Goal: Task Accomplishment & Management: Use online tool/utility

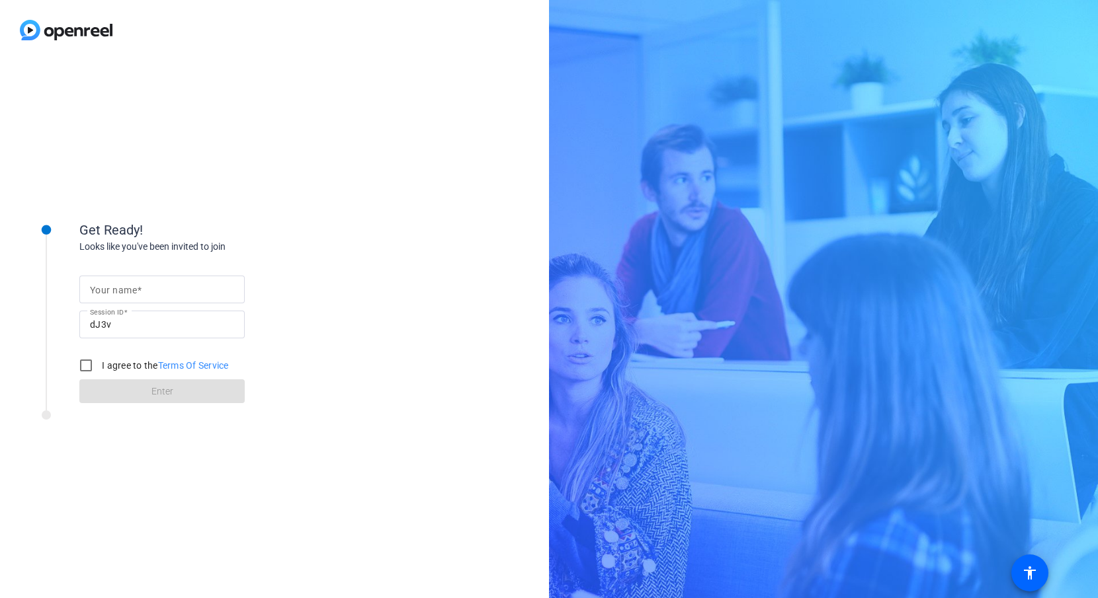
click at [108, 296] on input "Your name" at bounding box center [162, 290] width 144 height 16
type input "[PERSON_NAME]"
click at [360, 262] on div "Get Ready! Looks like you've been invited to join Your name [PERSON_NAME] Sessi…" at bounding box center [274, 329] width 549 height 538
click at [83, 365] on input "I agree to the Terms Of Service" at bounding box center [86, 365] width 26 height 26
checkbox input "true"
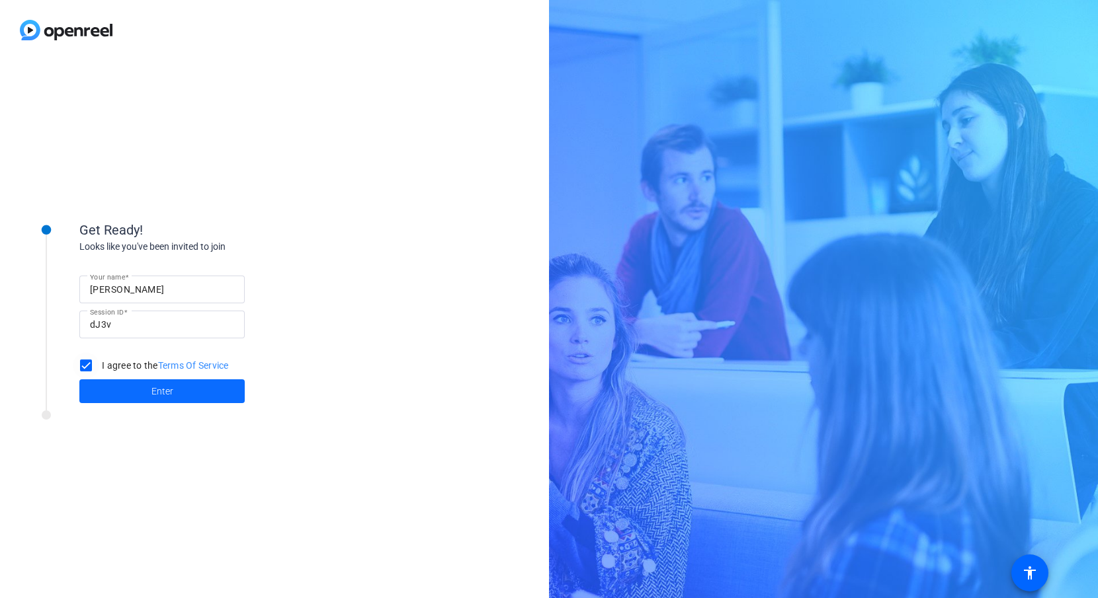
click at [153, 392] on span "Enter" at bounding box center [162, 392] width 22 height 14
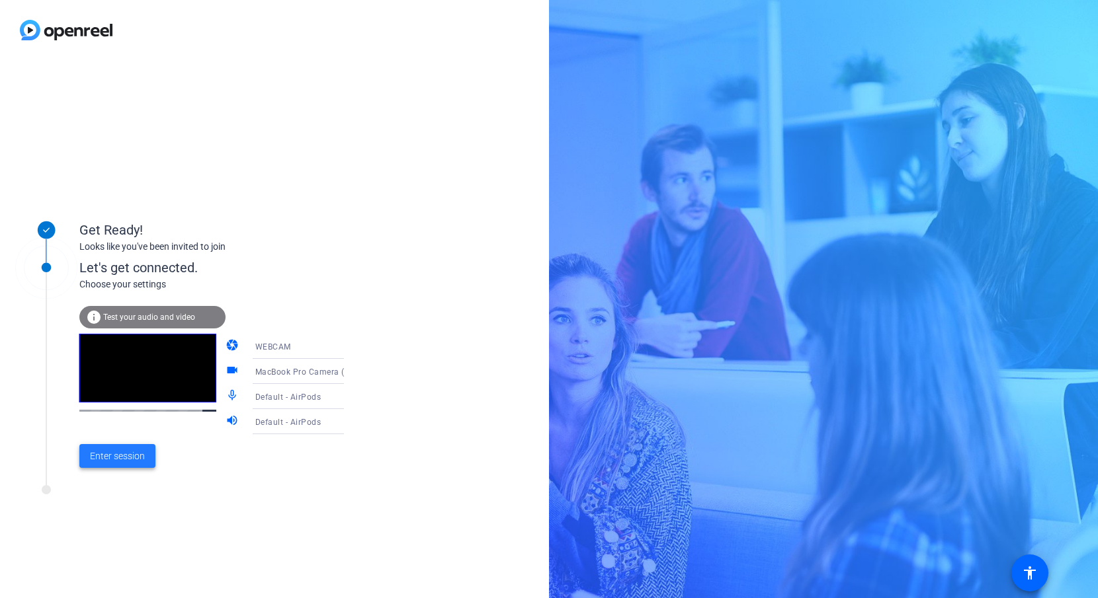
click at [121, 452] on span "Enter session" at bounding box center [117, 457] width 55 height 14
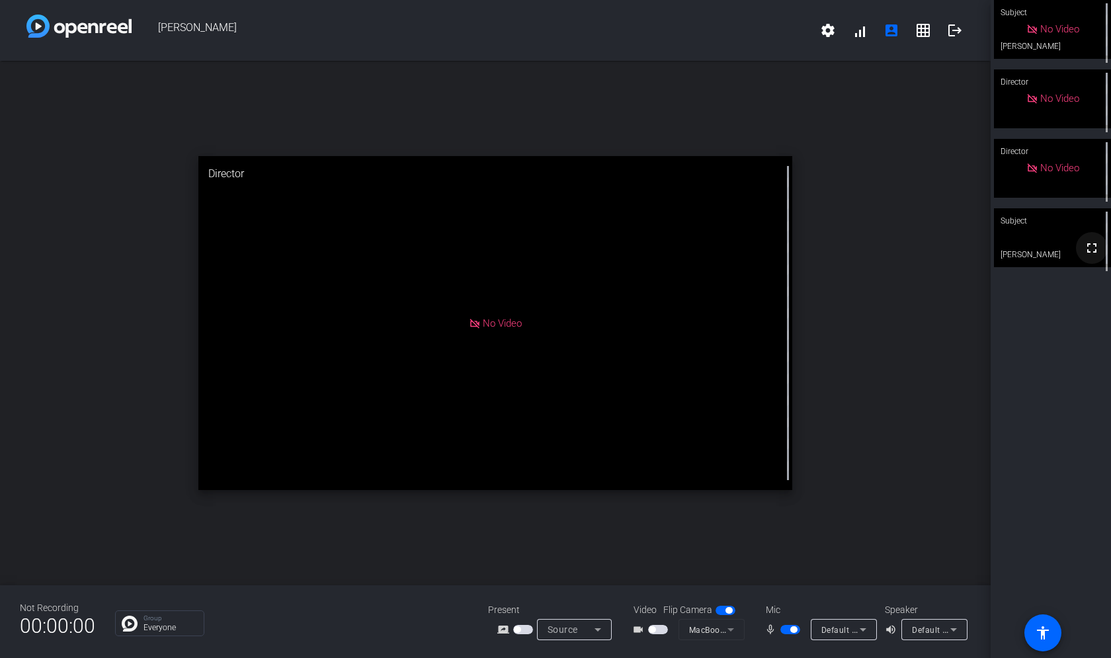
click at [1092, 252] on mat-icon "fullscreen" at bounding box center [1092, 248] width 16 height 16
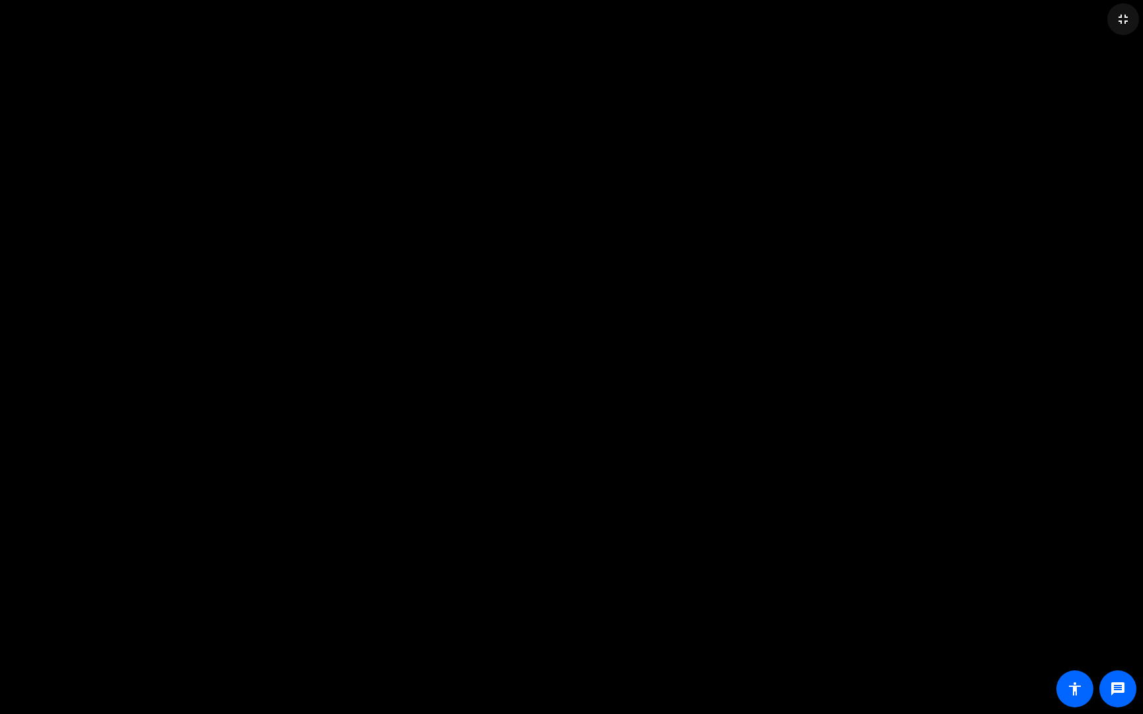
click at [1097, 15] on mat-icon "fullscreen_exit" at bounding box center [1123, 19] width 16 height 16
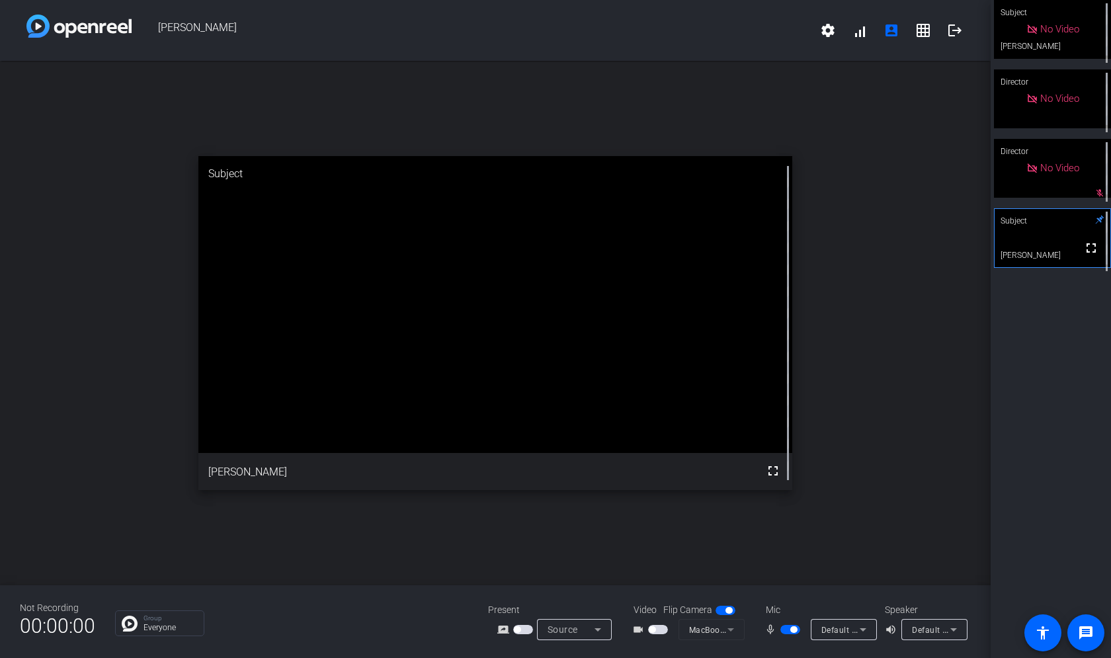
click at [914, 403] on div "open_in_new Subject fullscreen [PERSON_NAME]" at bounding box center [495, 323] width 990 height 524
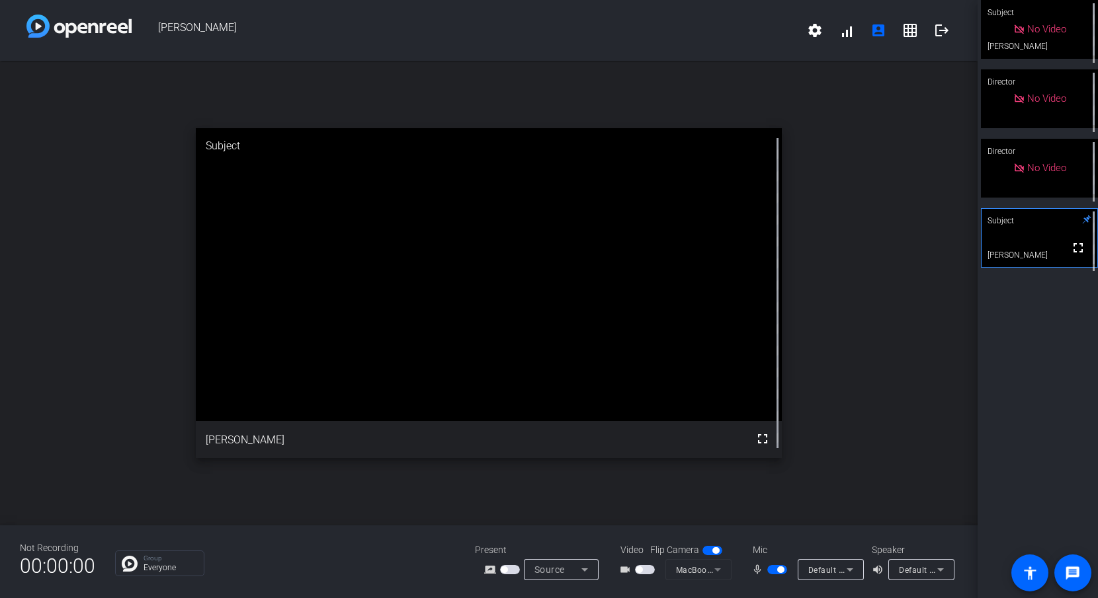
click at [777, 569] on span "button" at bounding box center [780, 570] width 7 height 7
click at [777, 569] on span "button" at bounding box center [777, 569] width 20 height 9
click at [849, 566] on icon at bounding box center [850, 570] width 16 height 16
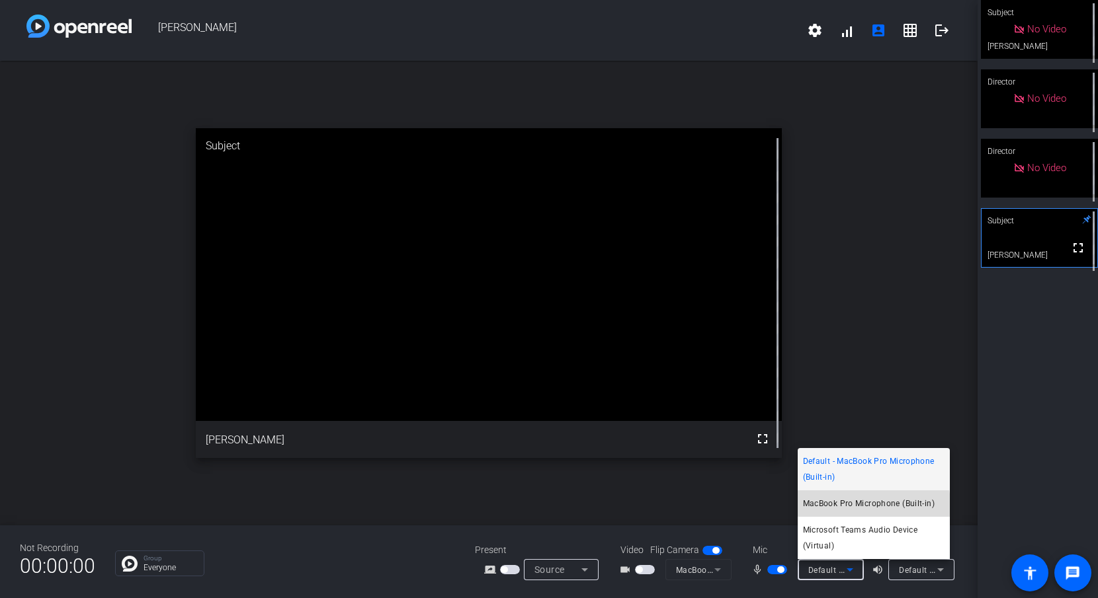
click at [862, 509] on span "MacBook Pro Microphone (Built-in)" at bounding box center [869, 504] width 132 height 16
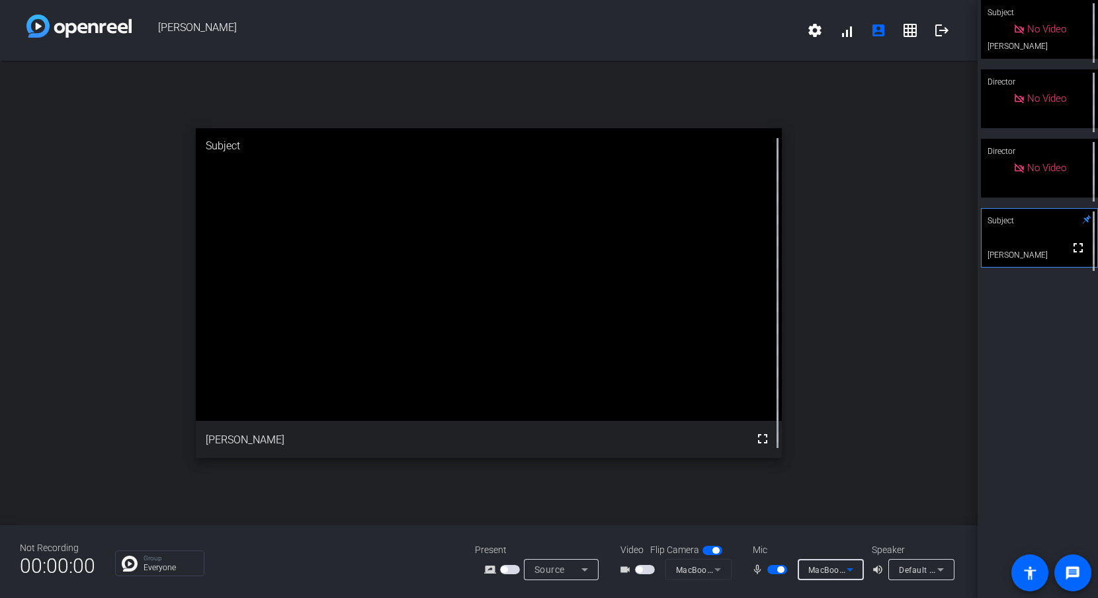
click at [910, 574] on span "Default - MacBook Pro Speakers (Built-in)" at bounding box center [978, 570] width 159 height 11
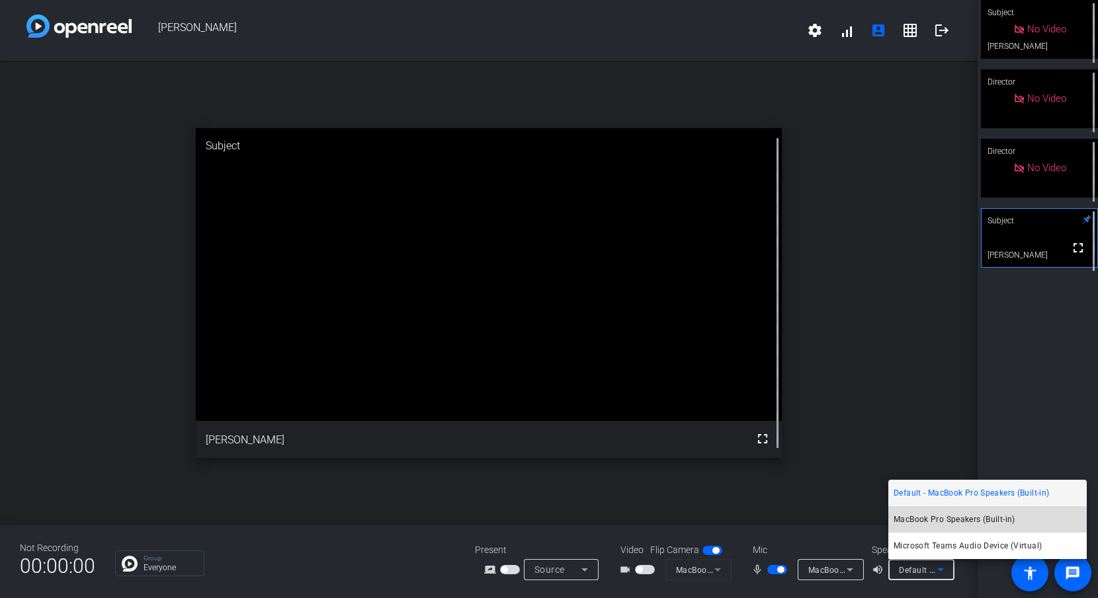
click at [918, 526] on span "MacBook Pro Speakers (Built-in)" at bounding box center [954, 520] width 122 height 16
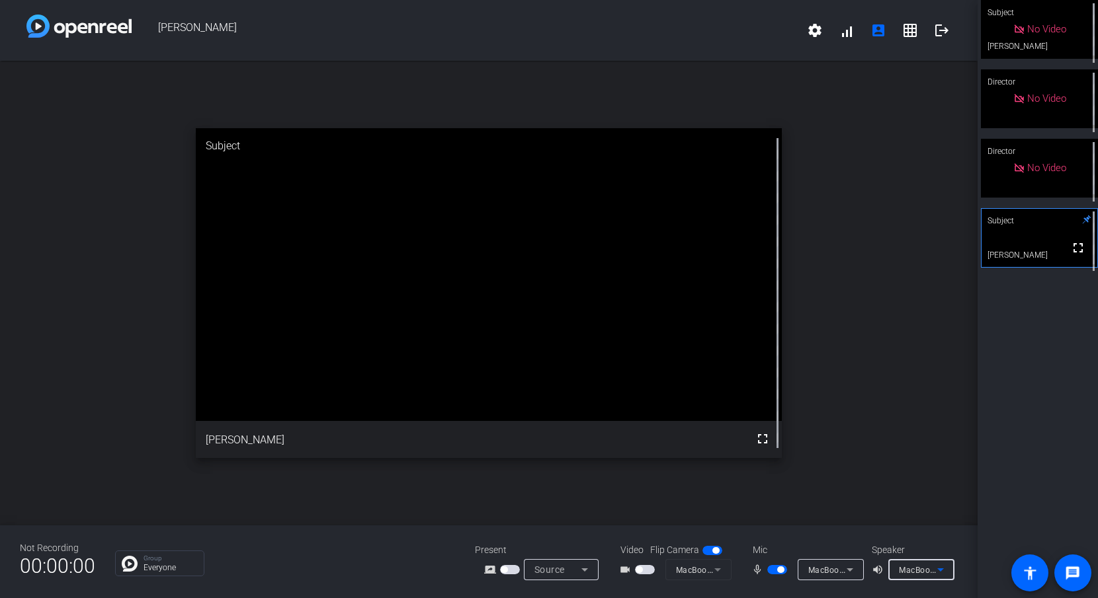
click at [781, 571] on span "button" at bounding box center [780, 570] width 7 height 7
click at [770, 568] on span "button" at bounding box center [771, 570] width 7 height 7
click at [775, 569] on span "button" at bounding box center [777, 569] width 20 height 9
click at [768, 571] on span "button" at bounding box center [771, 570] width 7 height 7
